Goal: Find specific page/section: Find specific page/section

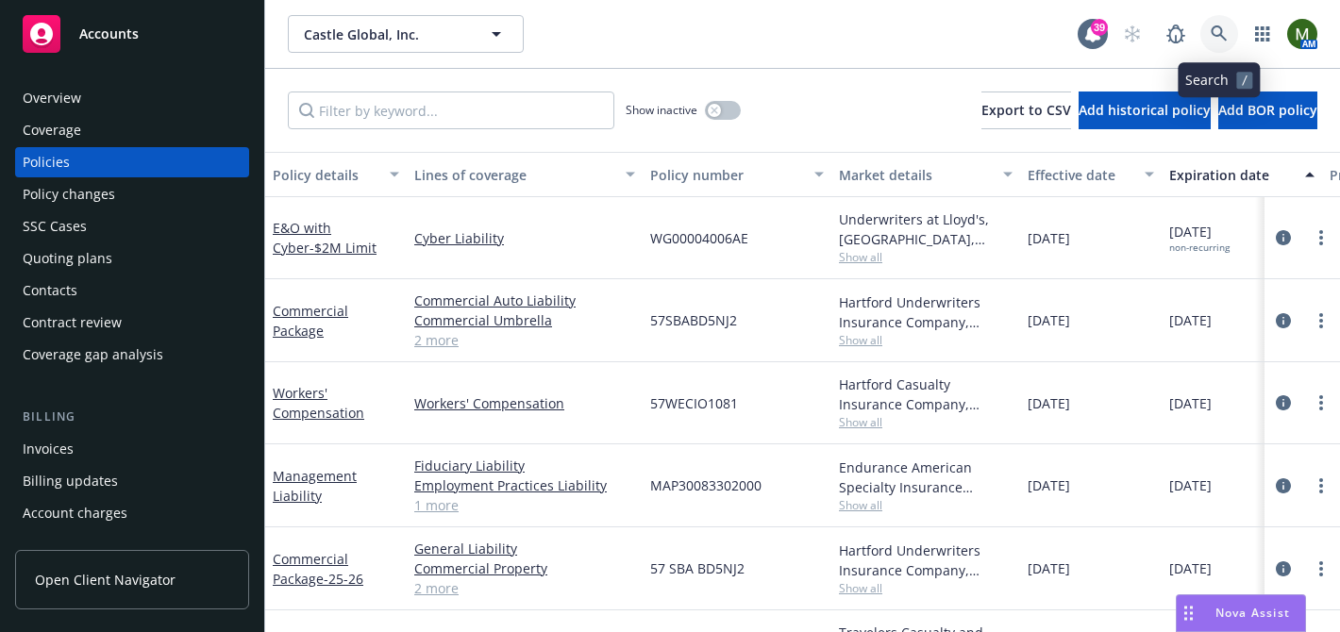
click at [1219, 34] on icon at bounding box center [1219, 33] width 16 height 16
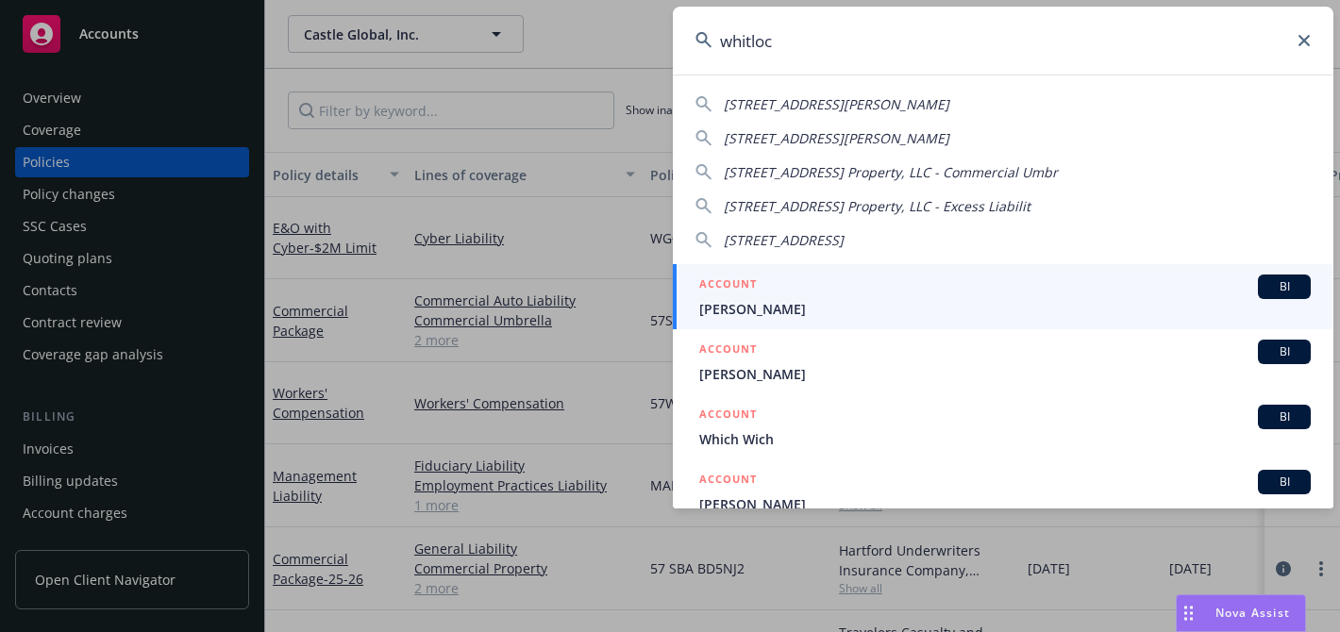
type input "[PERSON_NAME]"
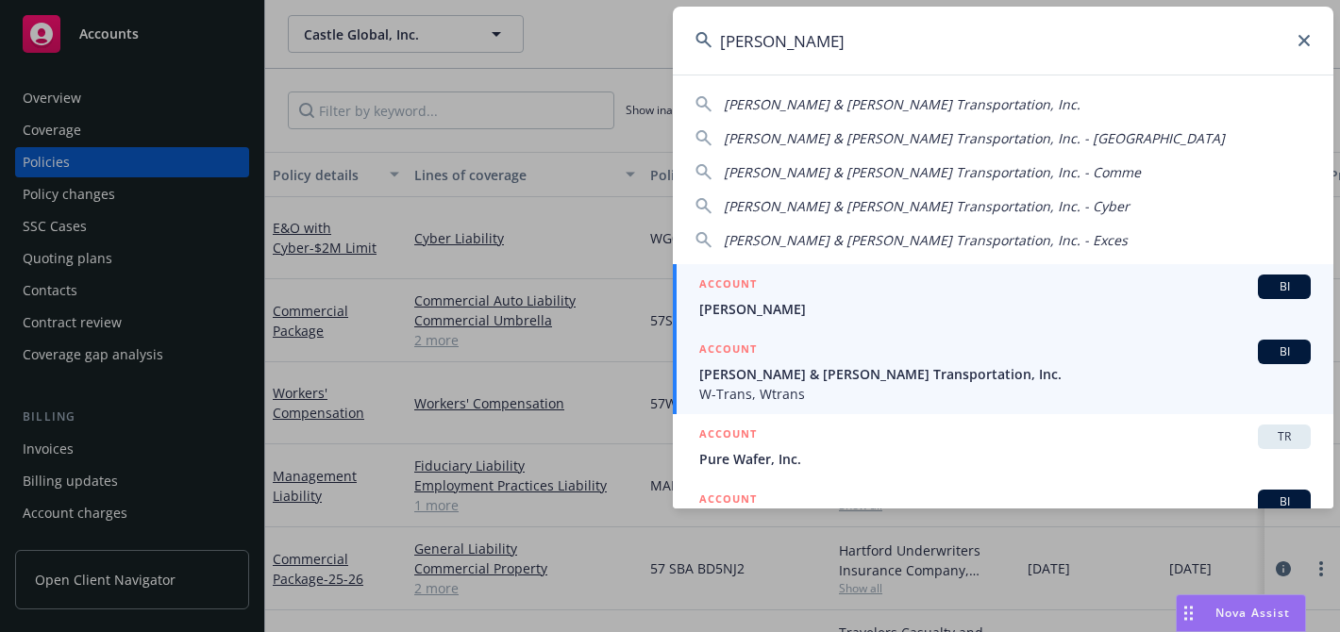
click at [773, 366] on span "[PERSON_NAME] & [PERSON_NAME] Transportation, Inc." at bounding box center [1005, 374] width 612 height 20
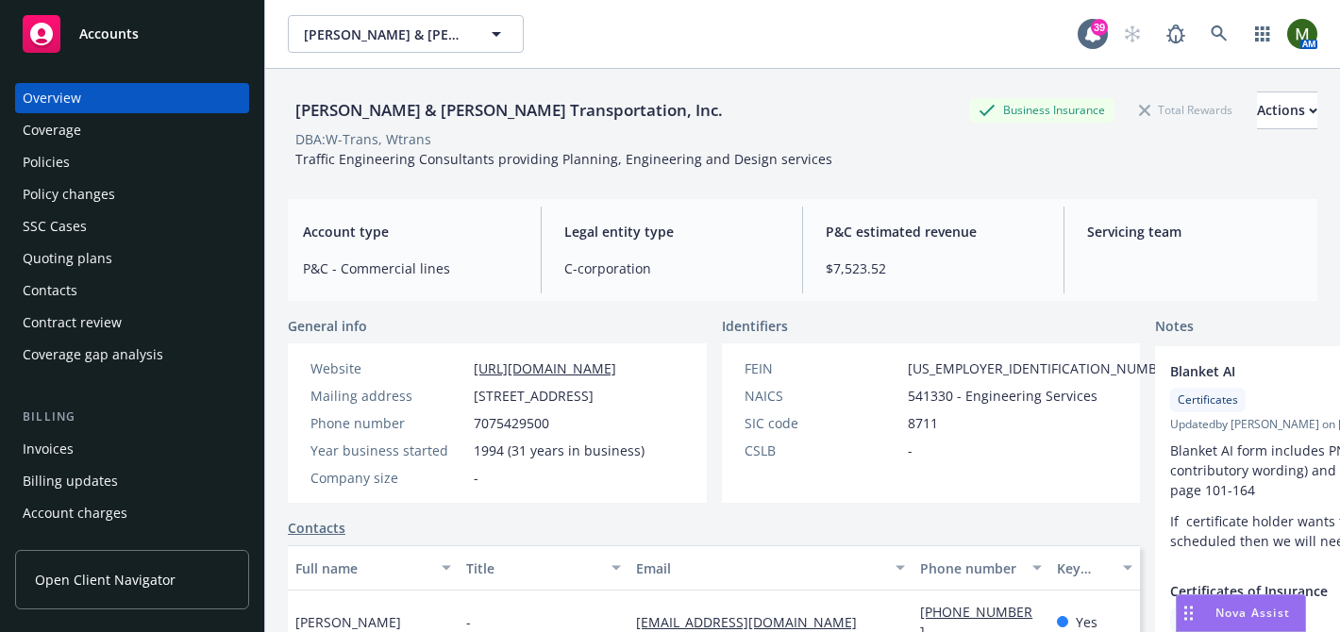
click at [7, 152] on div "Overview Coverage Policies Policy changes SSC Cases Quoting plans Contacts Cont…" at bounding box center [132, 346] width 264 height 572
click at [38, 159] on div "Policies" at bounding box center [46, 162] width 47 height 30
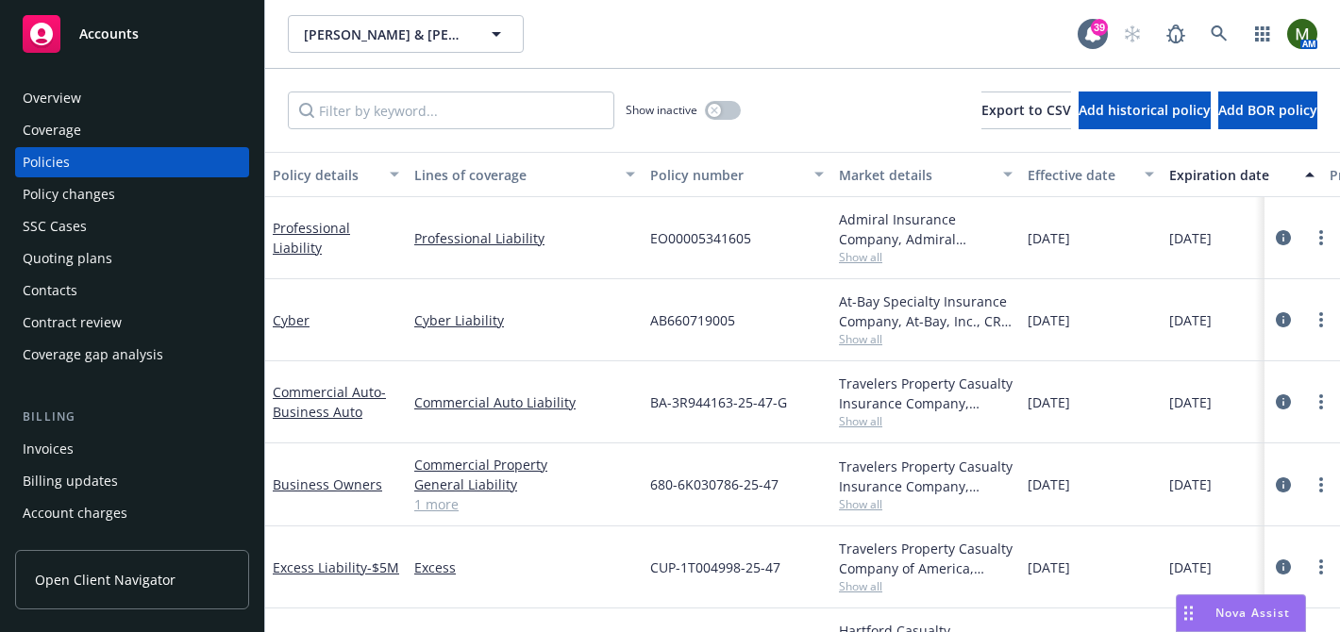
click at [155, 99] on div "Overview" at bounding box center [132, 98] width 219 height 30
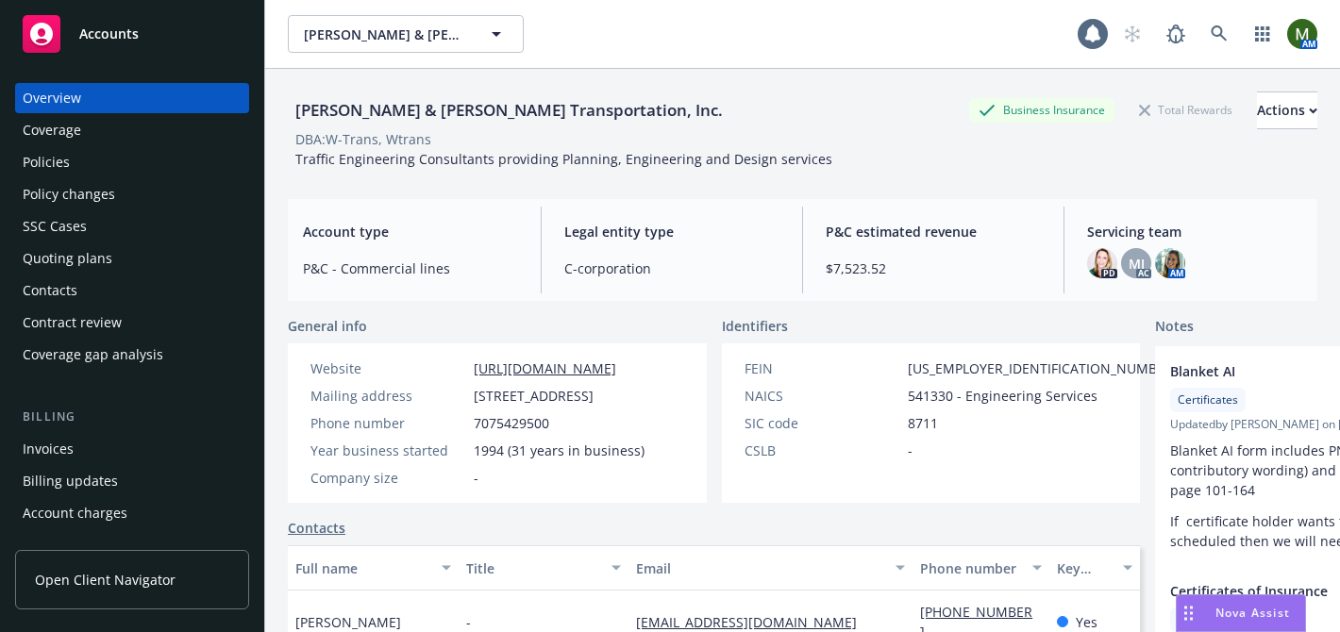
click at [352, 114] on div "[PERSON_NAME] & [PERSON_NAME] Transportation, Inc." at bounding box center [509, 110] width 443 height 25
copy div "[PERSON_NAME] & [PERSON_NAME] Transportation, Inc."
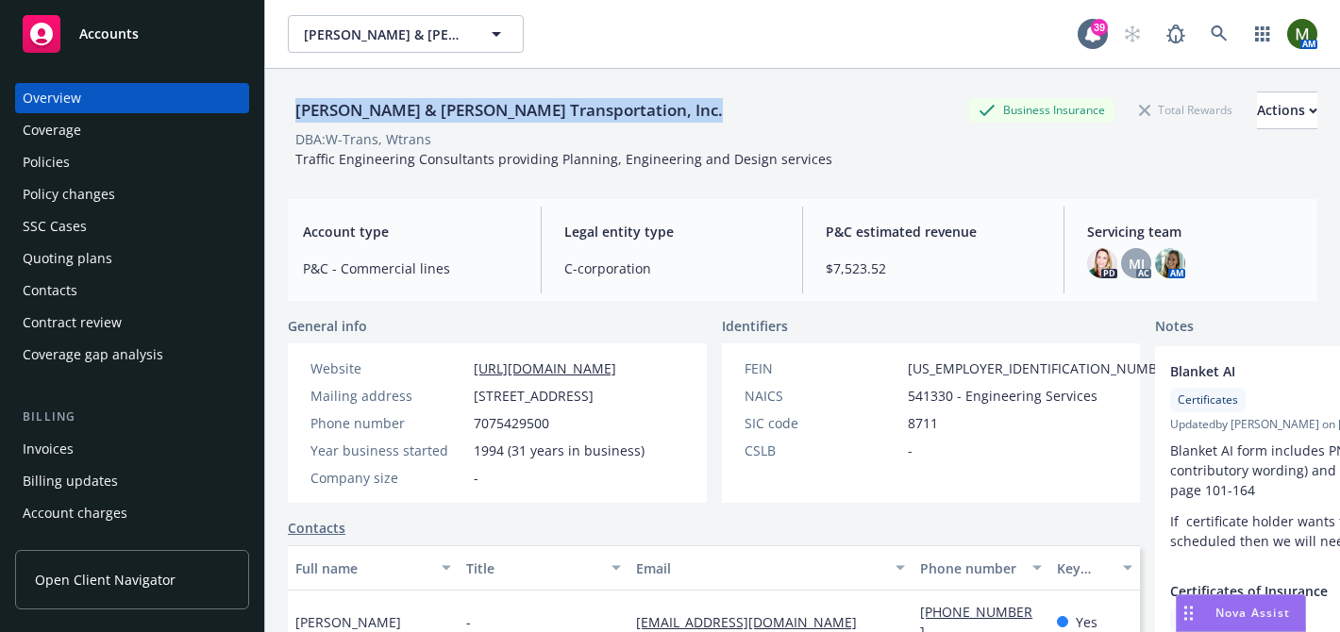
click at [142, 163] on div "Policies" at bounding box center [132, 162] width 219 height 30
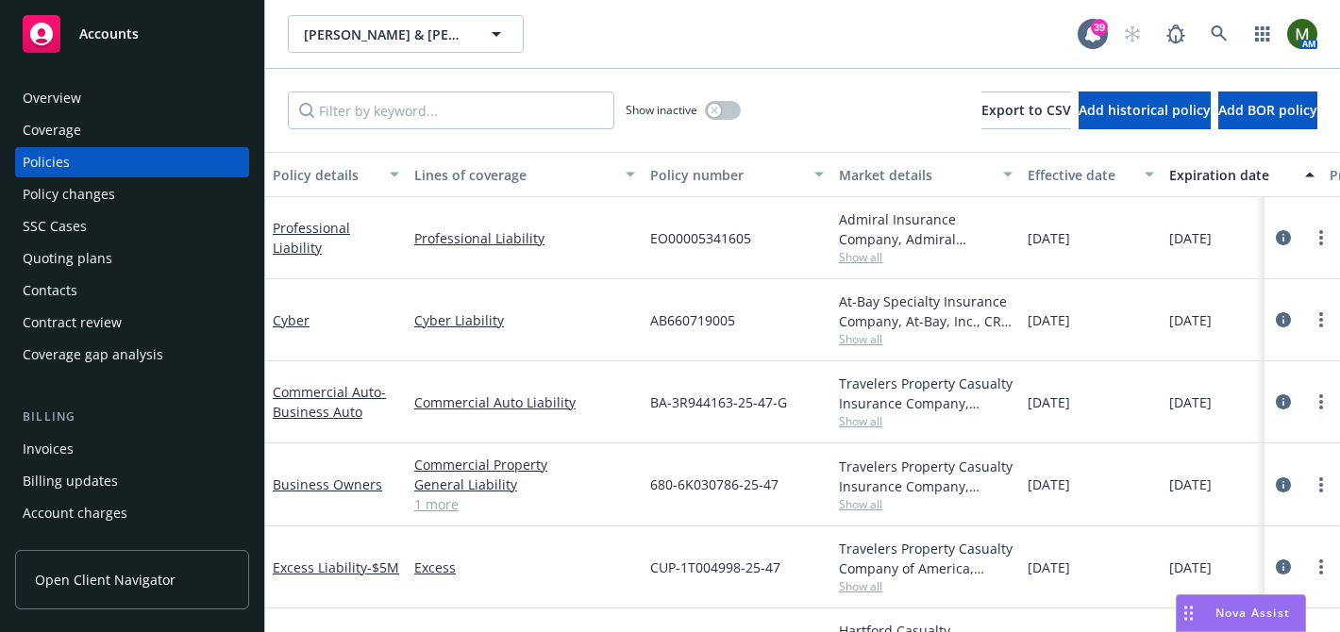
click at [697, 396] on span "BA-3R944163-25-47-G" at bounding box center [718, 403] width 137 height 20
copy span "BA-3R944163-25-47-G"
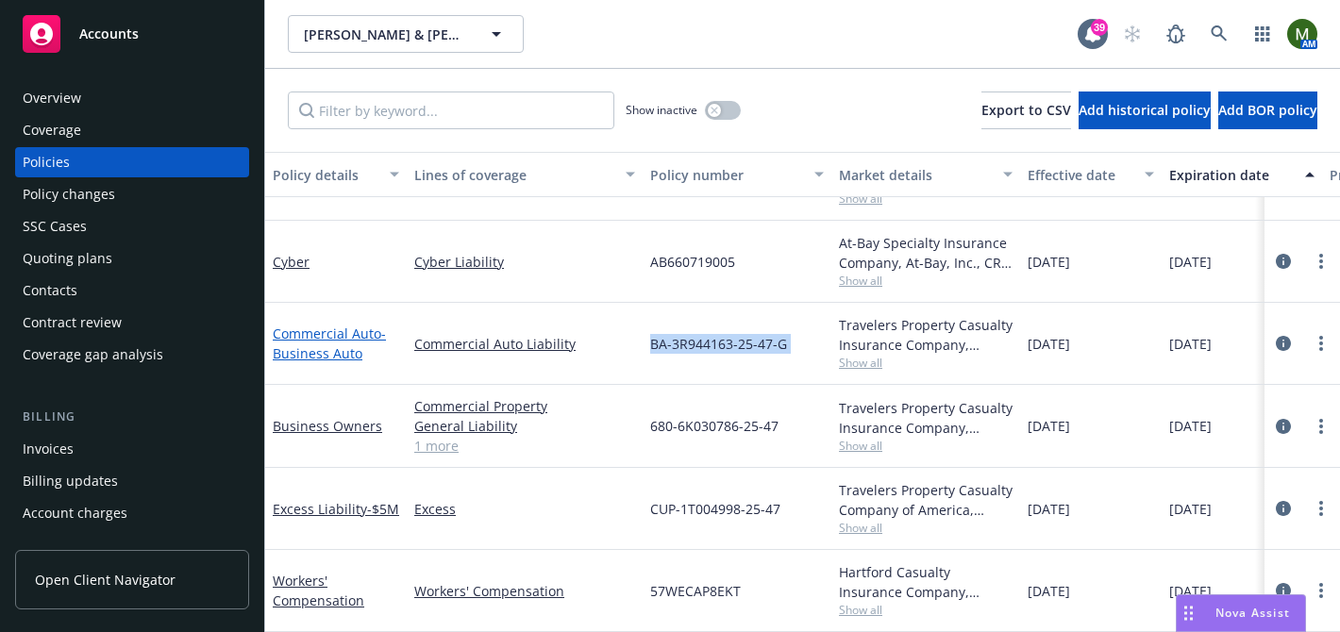
click at [345, 336] on link "Commercial Auto - Business Auto" at bounding box center [329, 344] width 113 height 38
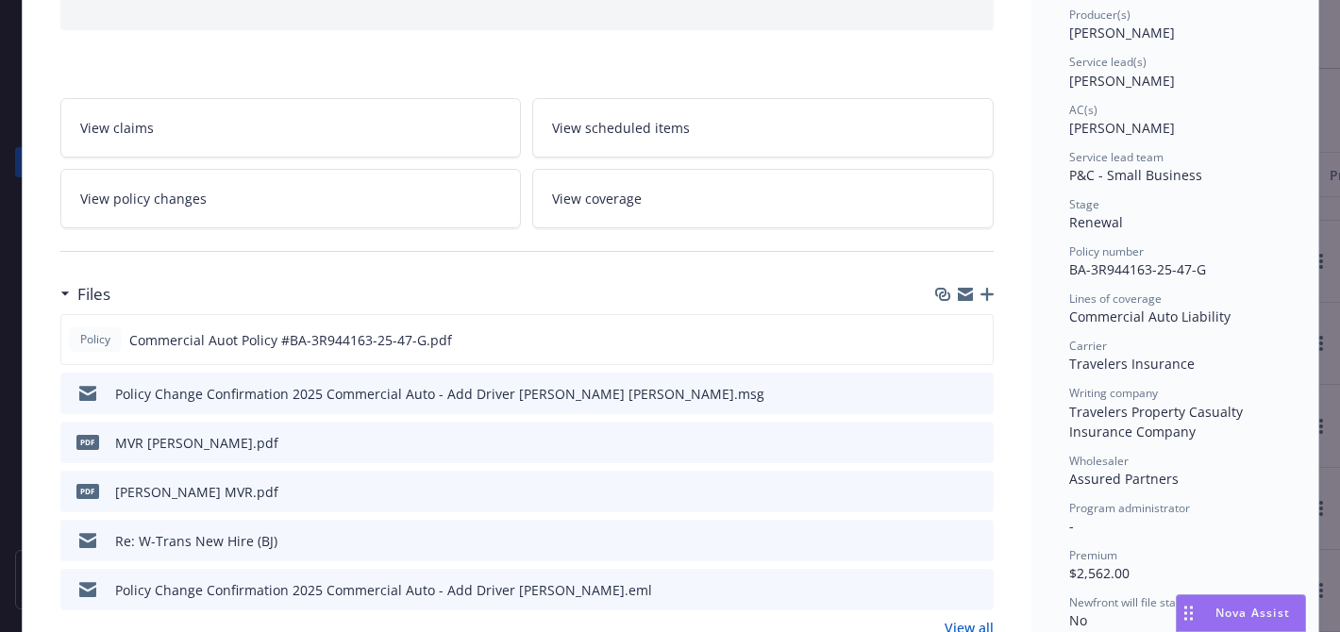
scroll to position [303, 0]
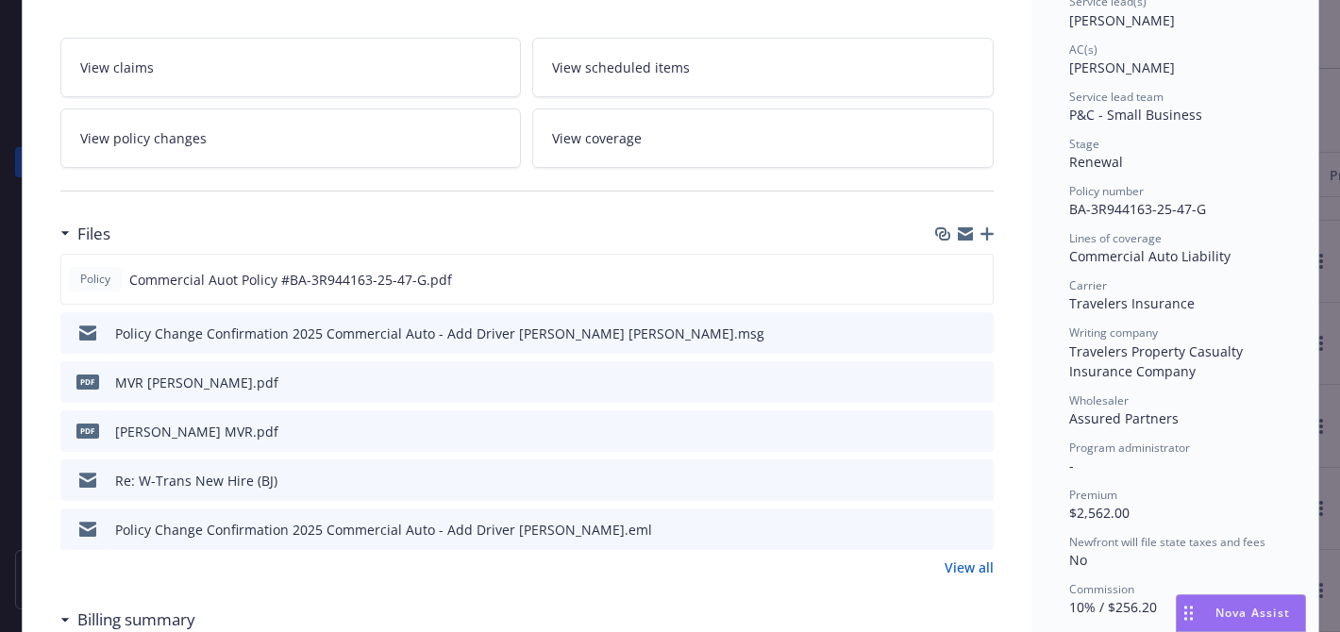
click at [986, 567] on link "View all" at bounding box center [969, 568] width 49 height 20
